Goal: Task Accomplishment & Management: Manage account settings

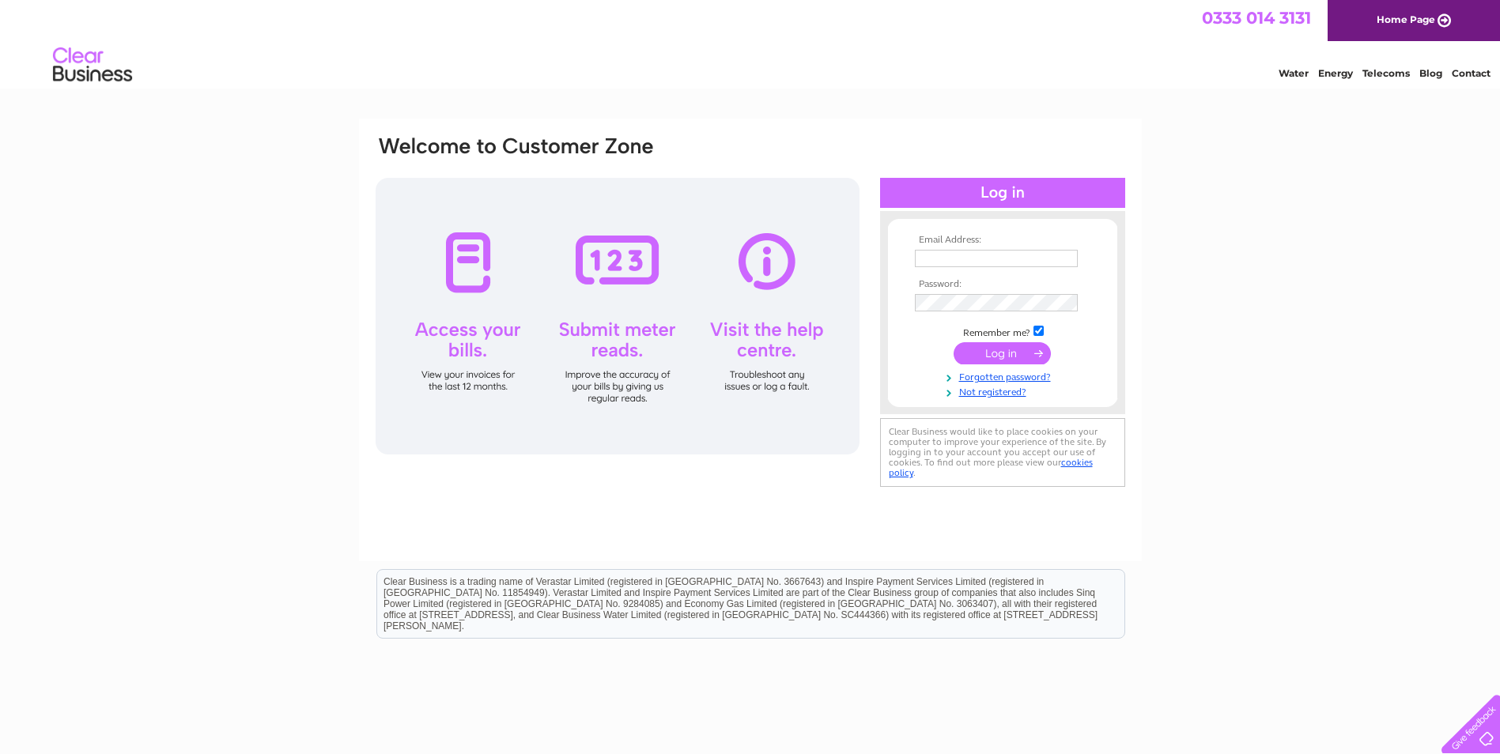
type input "alison.hart@four-m.co.uk"
click at [1019, 346] on input "submit" at bounding box center [1002, 353] width 97 height 22
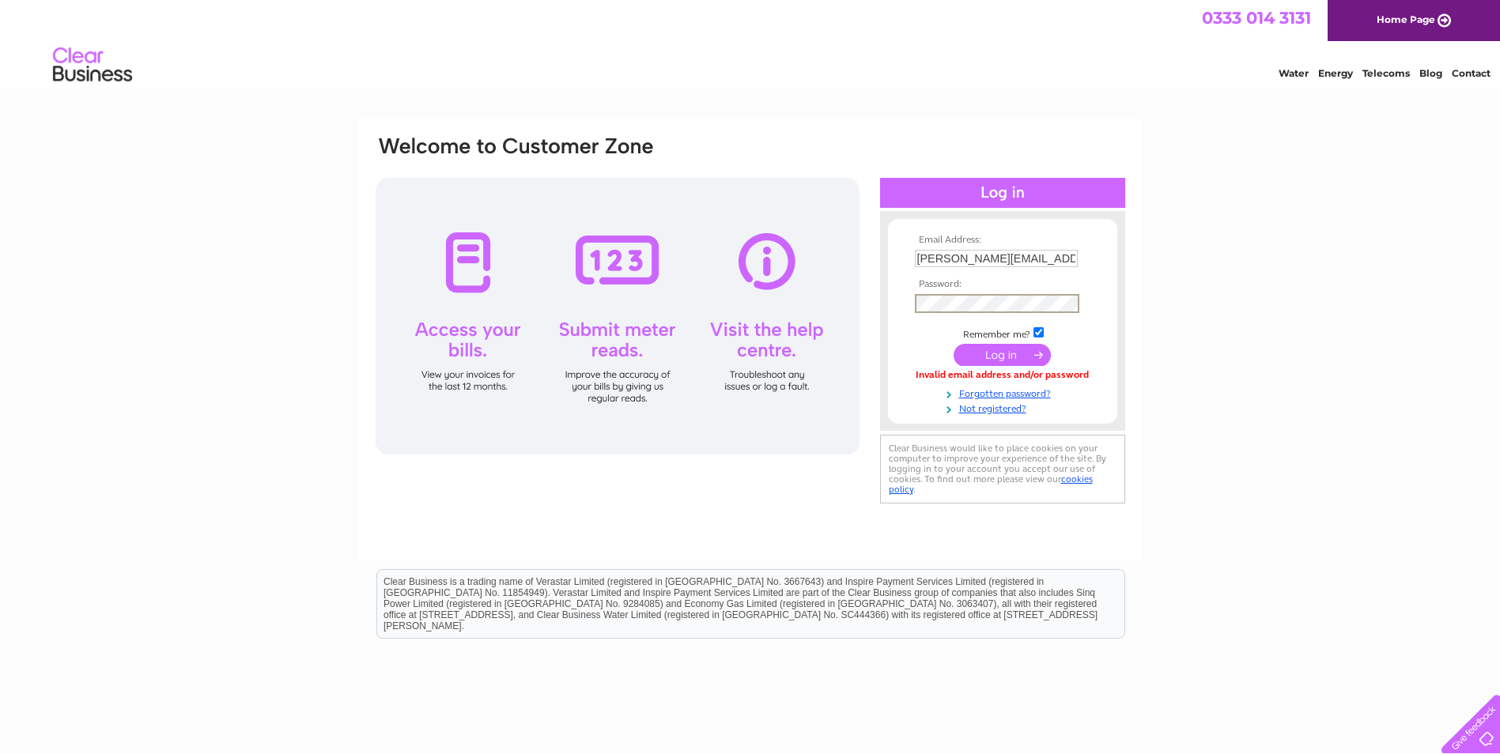
click at [606, 343] on div "Email Address: [PERSON_NAME][EMAIL_ADDRESS][PERSON_NAME][DOMAIN_NAME] Password:" at bounding box center [750, 320] width 753 height 373
click at [1010, 357] on input "submit" at bounding box center [1002, 353] width 97 height 22
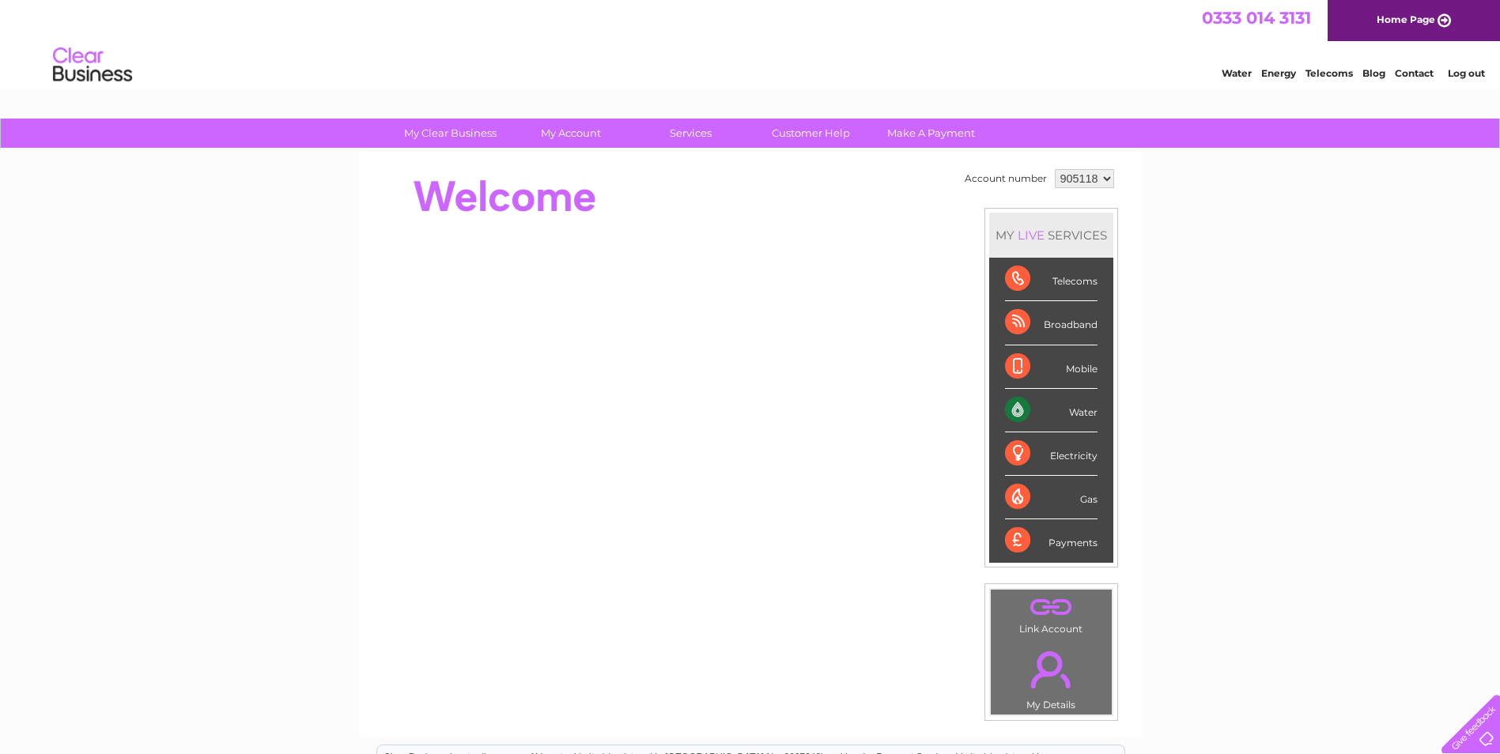
click at [1099, 411] on li "Water" at bounding box center [1051, 410] width 124 height 43
click at [1086, 413] on div "Water" at bounding box center [1051, 410] width 93 height 43
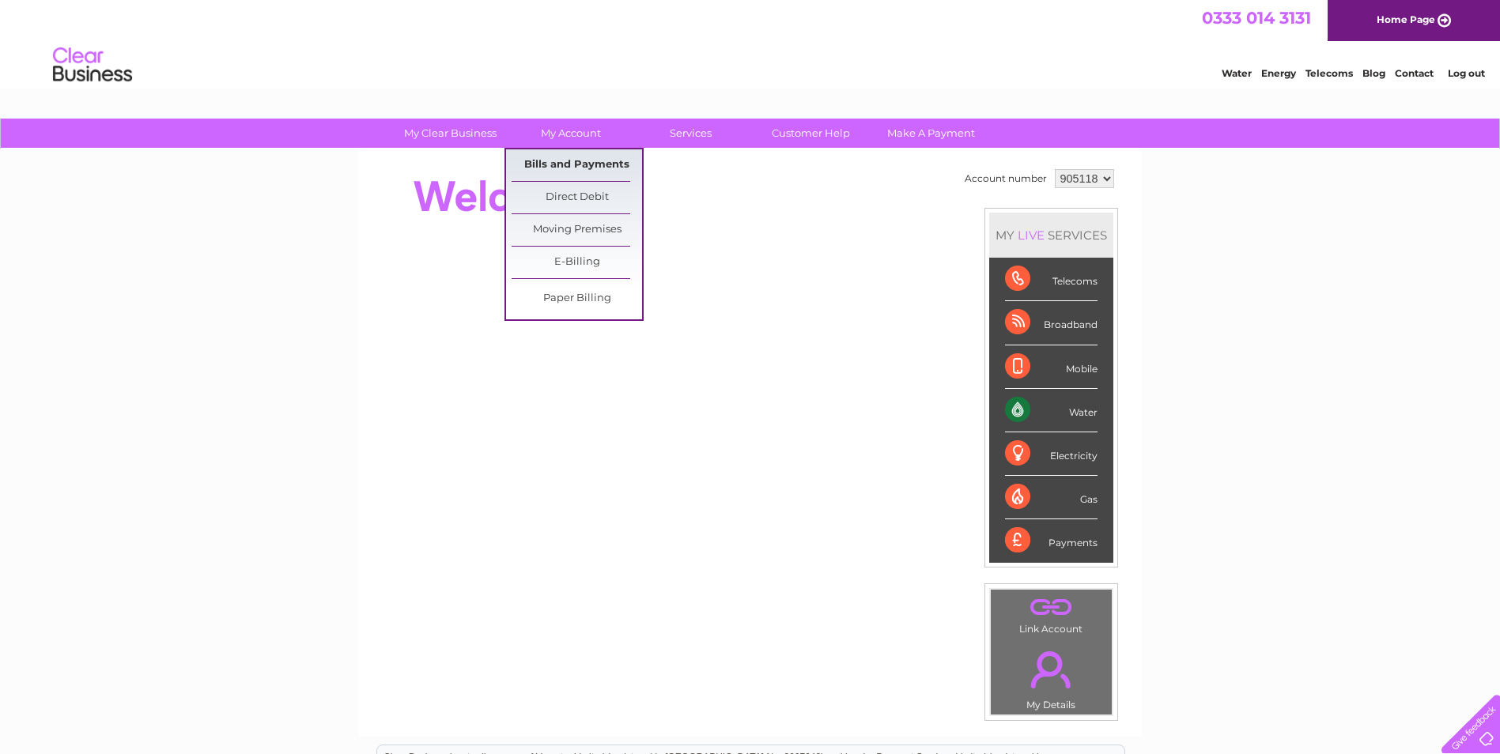
click at [576, 161] on link "Bills and Payments" at bounding box center [577, 165] width 130 height 32
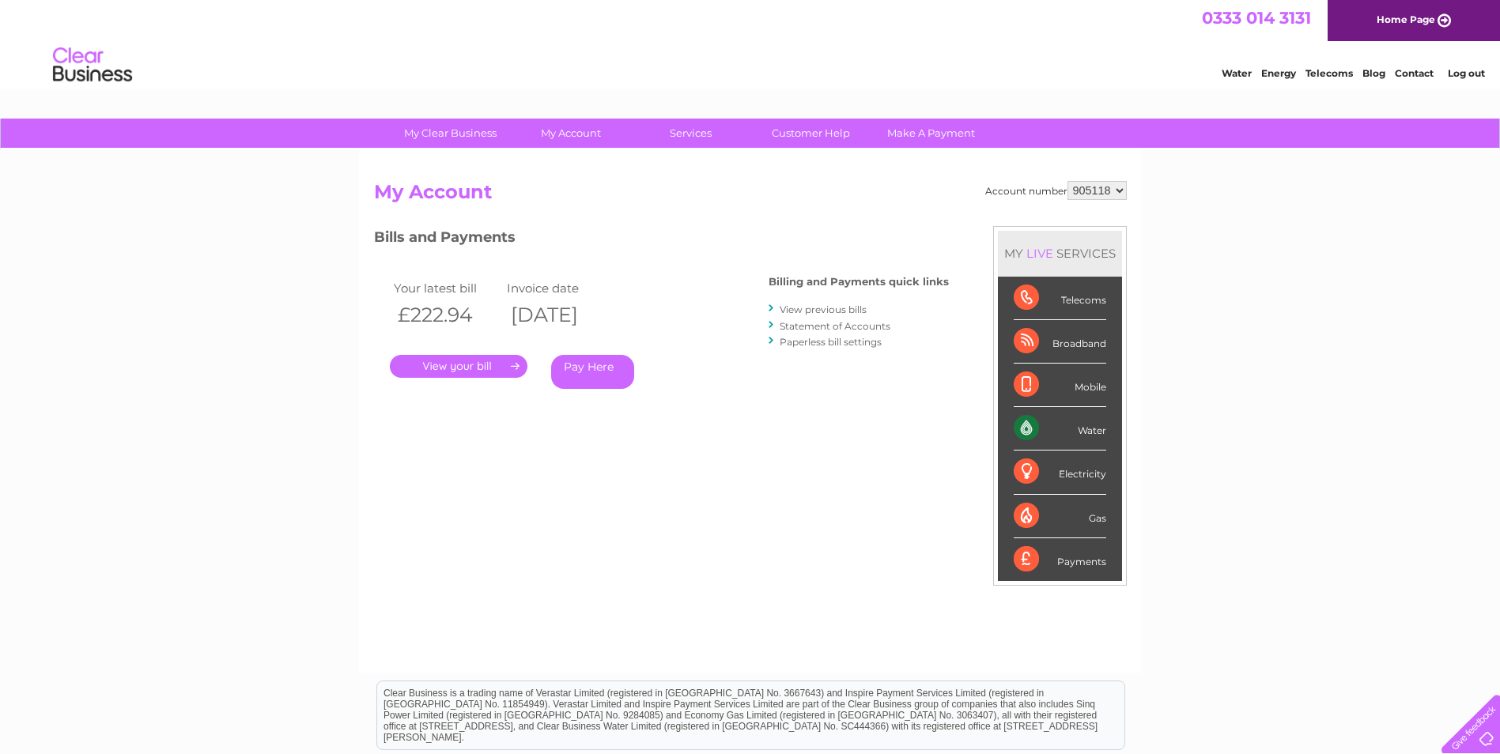
click at [451, 368] on link "." at bounding box center [459, 366] width 138 height 23
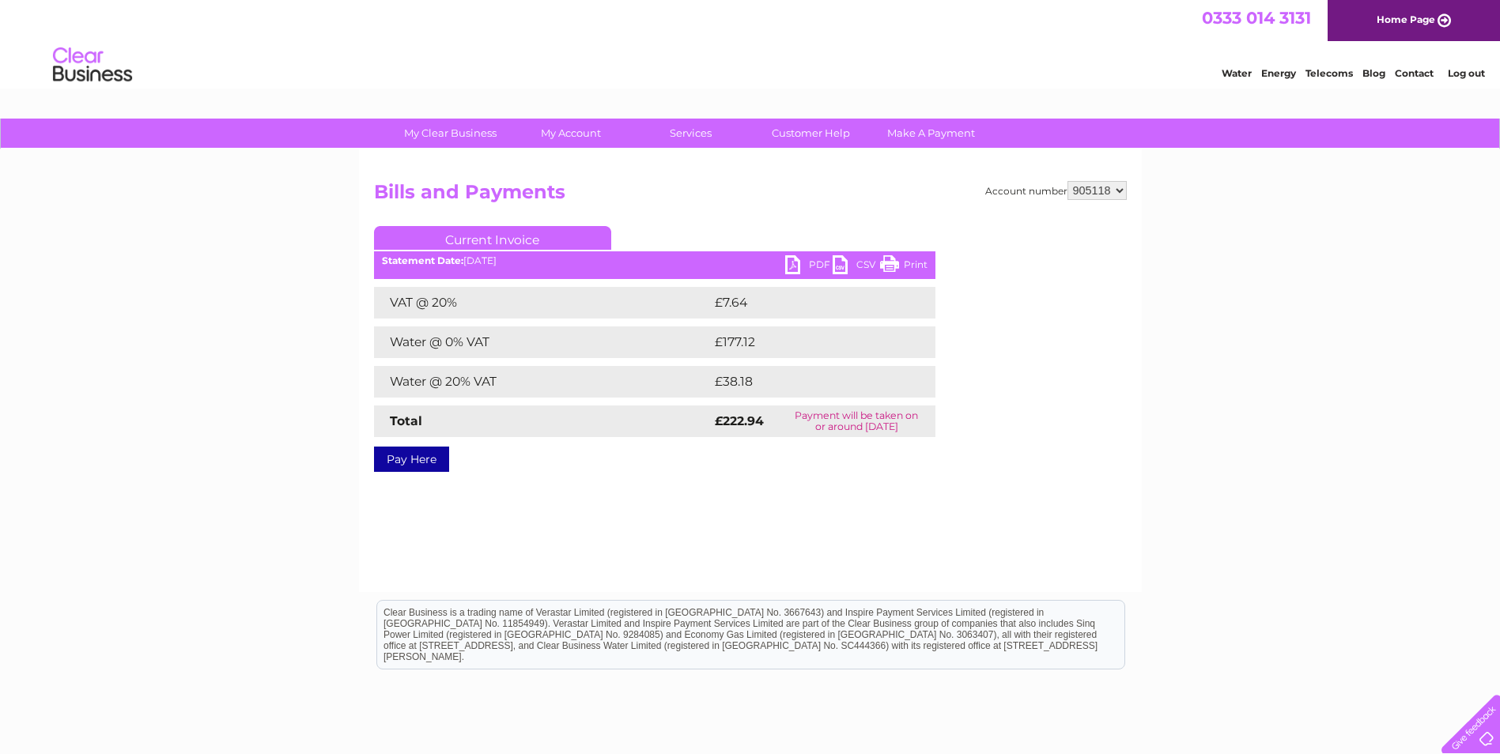
click at [818, 263] on link "PDF" at bounding box center [808, 266] width 47 height 23
